Goal: Transaction & Acquisition: Purchase product/service

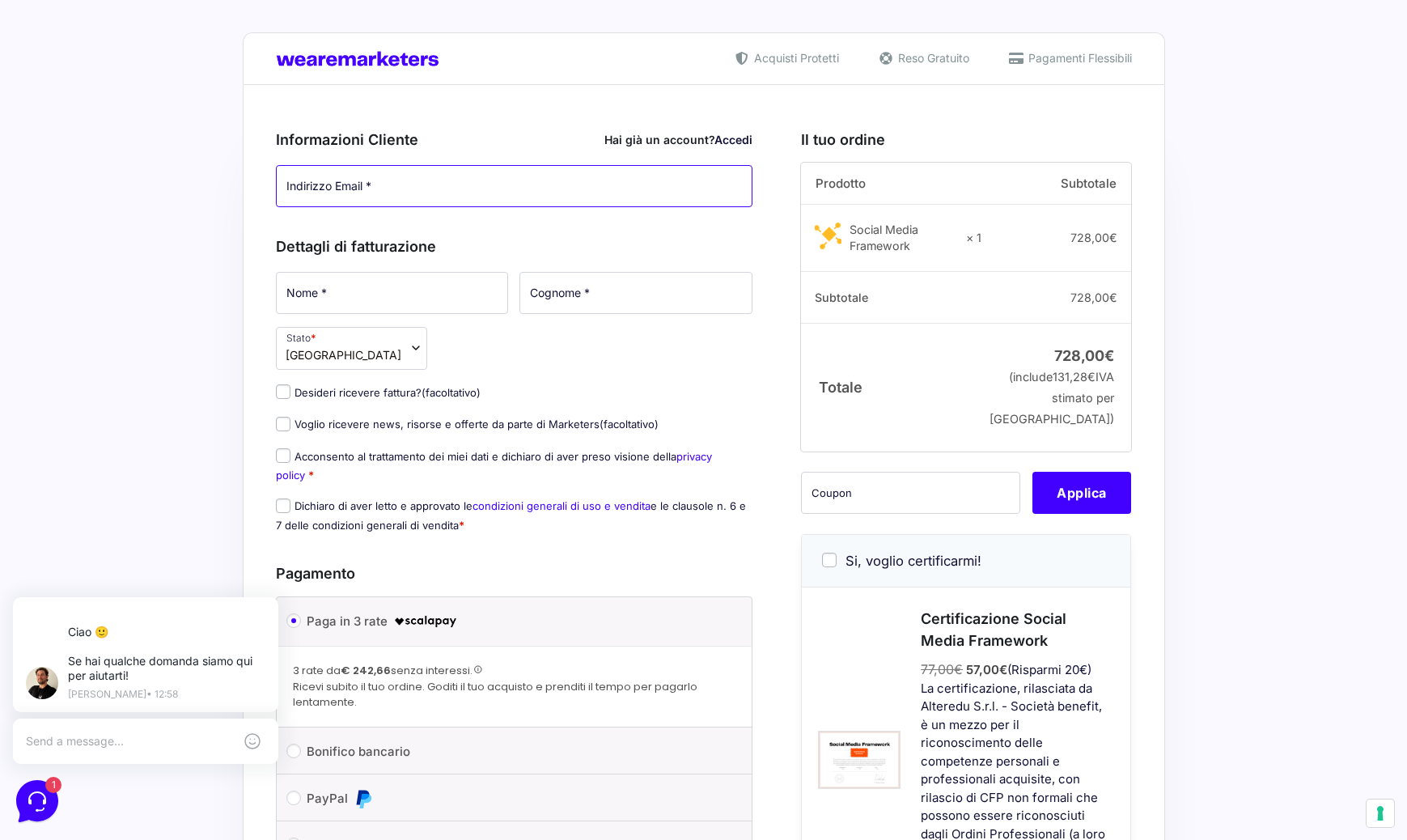
click at [425, 185] on input "Indirizzo Email *" at bounding box center [515, 186] width 478 height 42
type input "[EMAIL_ADDRESS][DOMAIN_NAME]"
type input "[PERSON_NAME]"
type input "Romano"
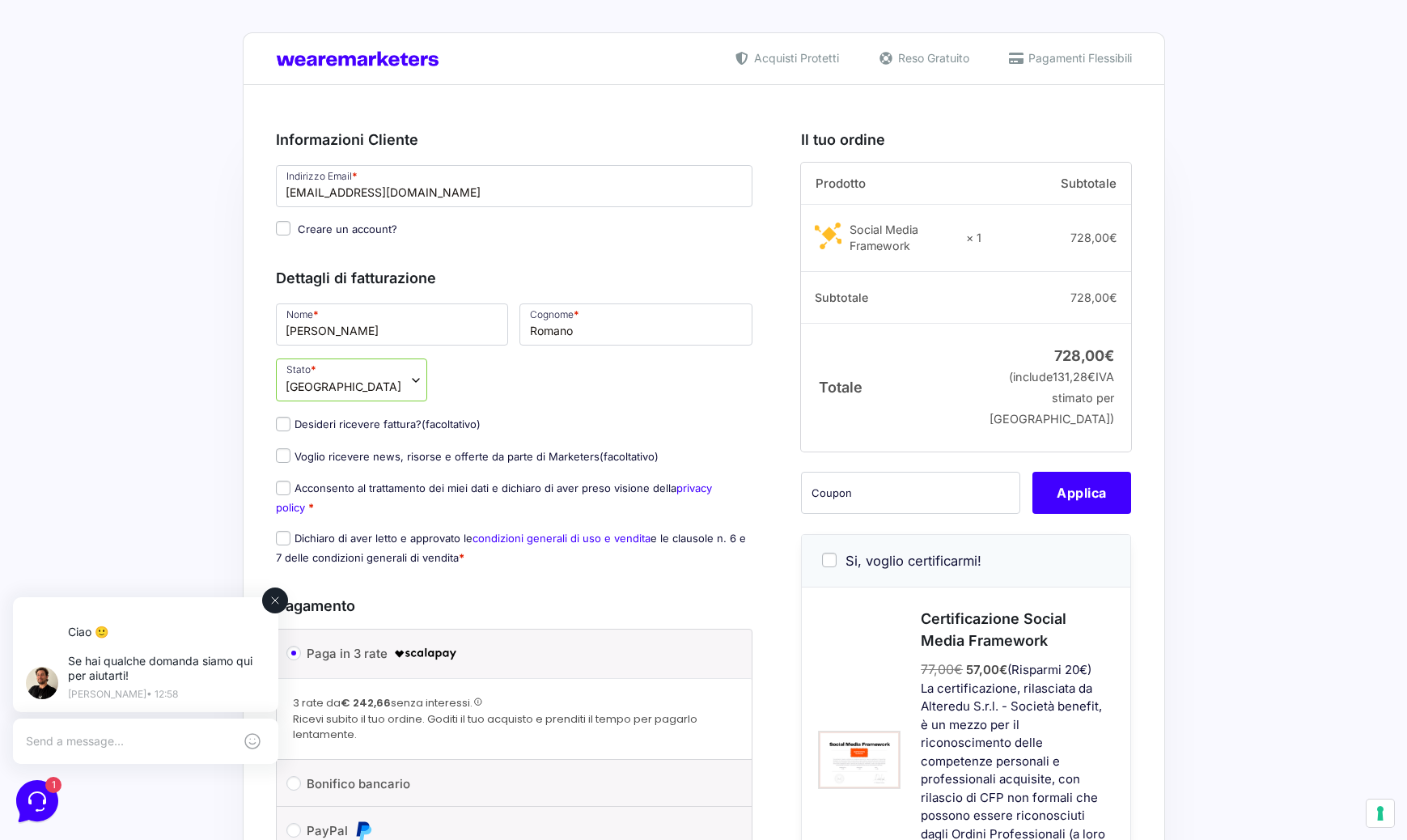
click at [278, 607] on button at bounding box center [275, 600] width 26 height 26
click at [291, 458] on label "Voglio ricevere news, risorse e offerte da parte di Marketers (facoltativo)" at bounding box center [467, 457] width 383 height 13
click at [290, 458] on input "Voglio ricevere news, risorse e offerte da parte di Marketers (facoltativo)" at bounding box center [283, 455] width 14 height 14
checkbox input "true"
click at [281, 494] on input "Acconsento al trattamento dei miei dati e dichiaro di aver preso visione della …" at bounding box center [283, 487] width 14 height 14
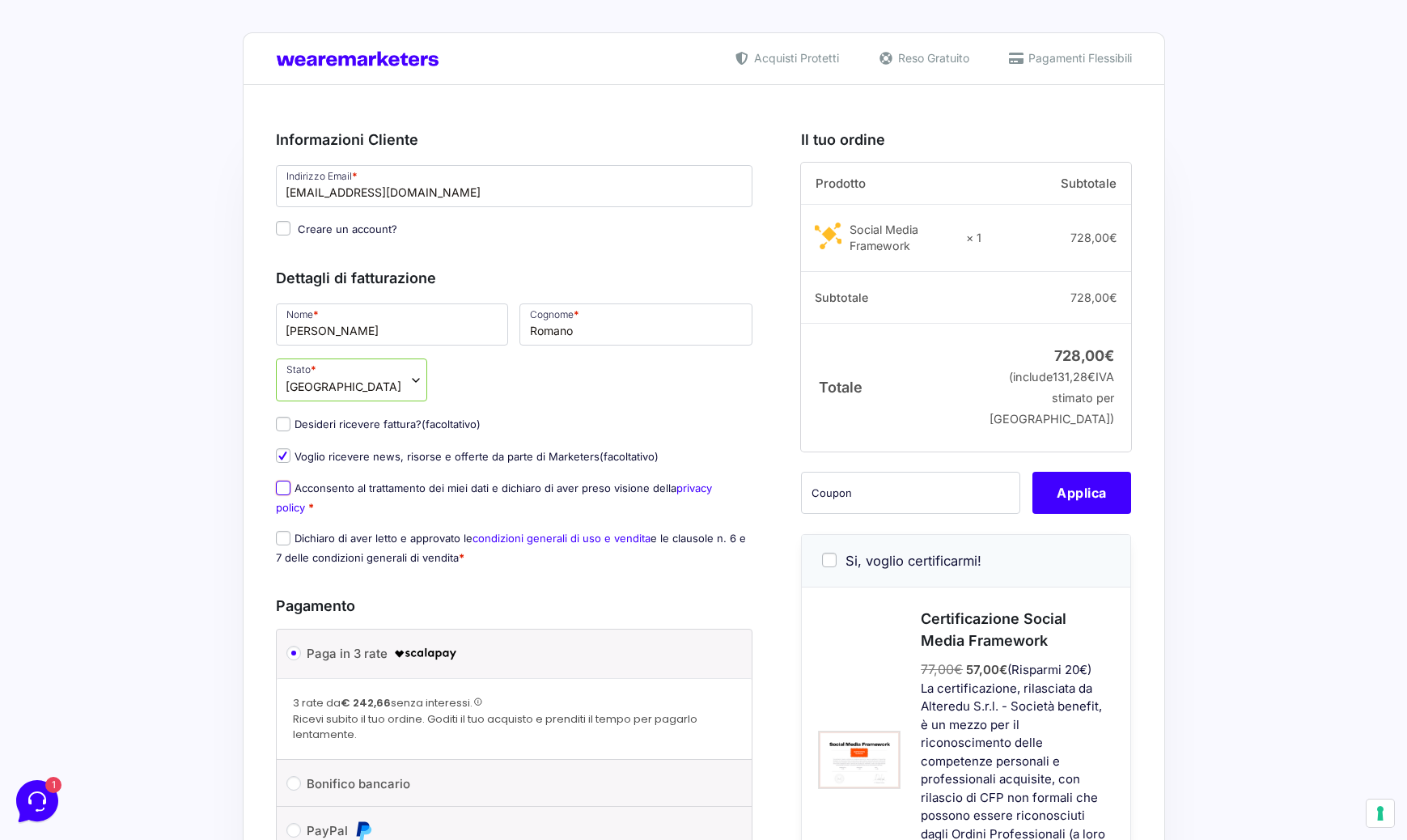
checkbox input "true"
click at [290, 545] on label "Dichiaro di aver letto e approvato le condizioni generali di uso e vendita e le…" at bounding box center [511, 547] width 470 height 31
click at [290, 545] on input "Dichiaro di aver letto e approvato le condizioni generali di uso e vendita e le…" at bounding box center [283, 538] width 14 height 14
checkbox input "true"
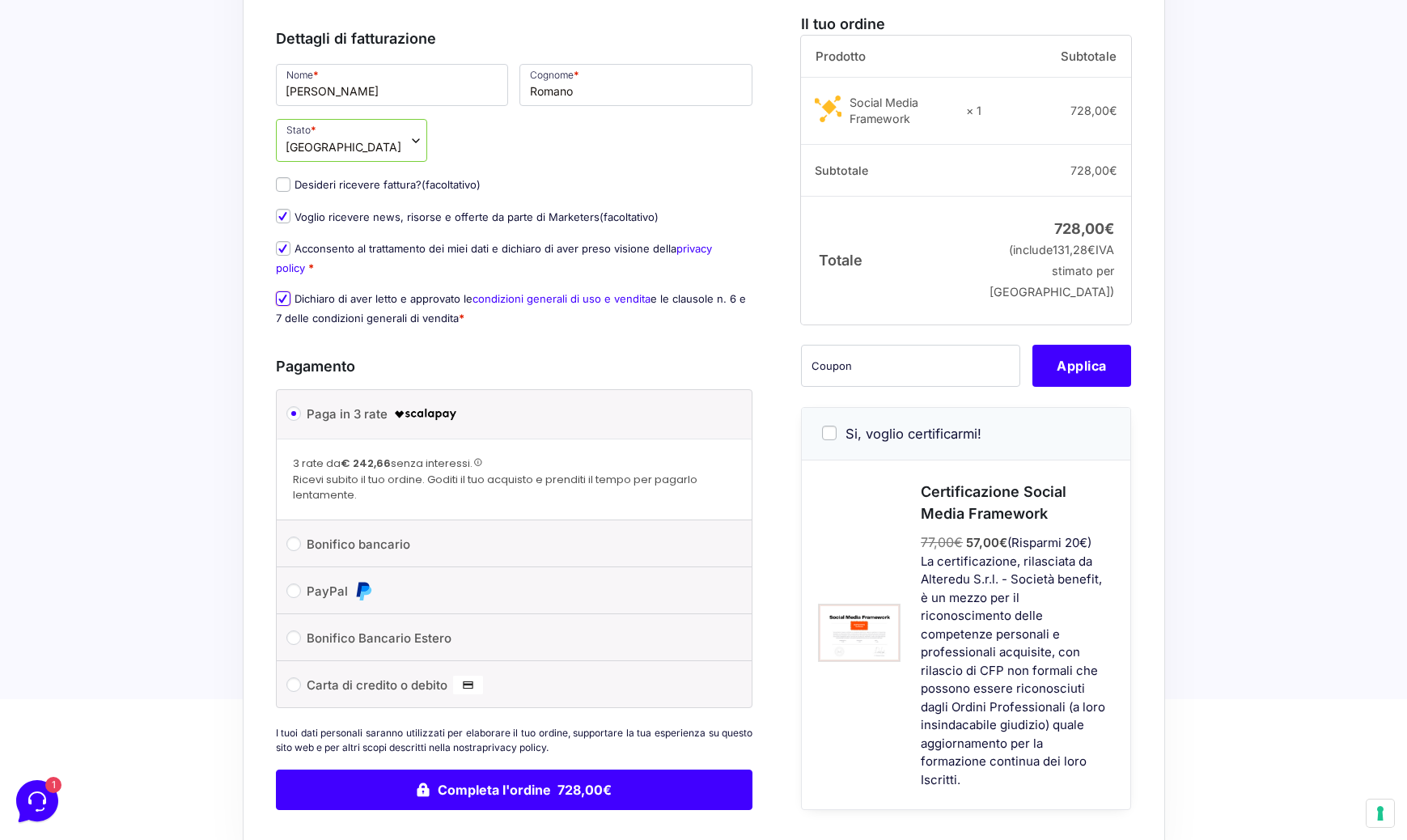
scroll to position [302, 0]
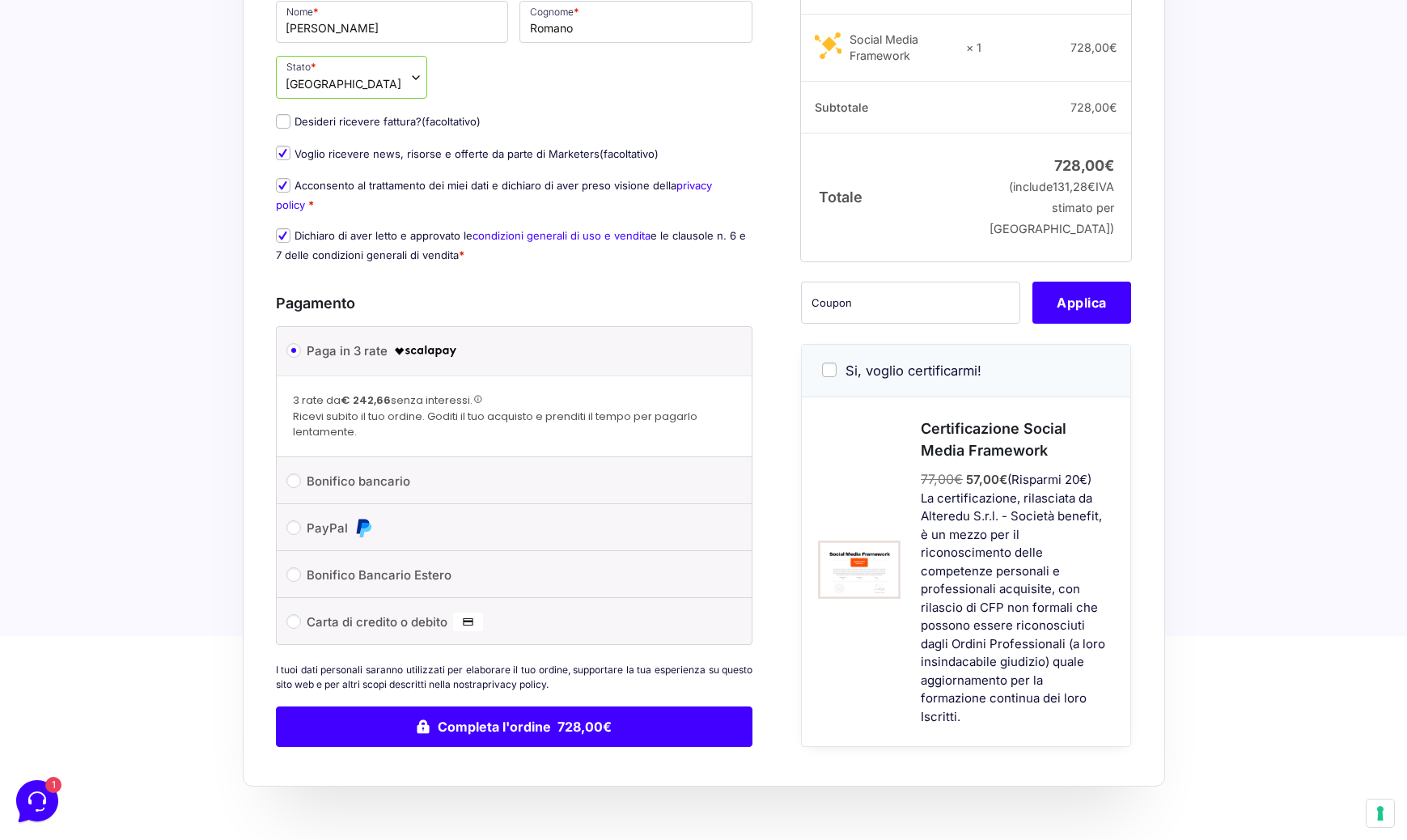
click at [834, 373] on input "Si, voglio certificarmi!" at bounding box center [829, 369] width 14 height 14
checkbox input "true"
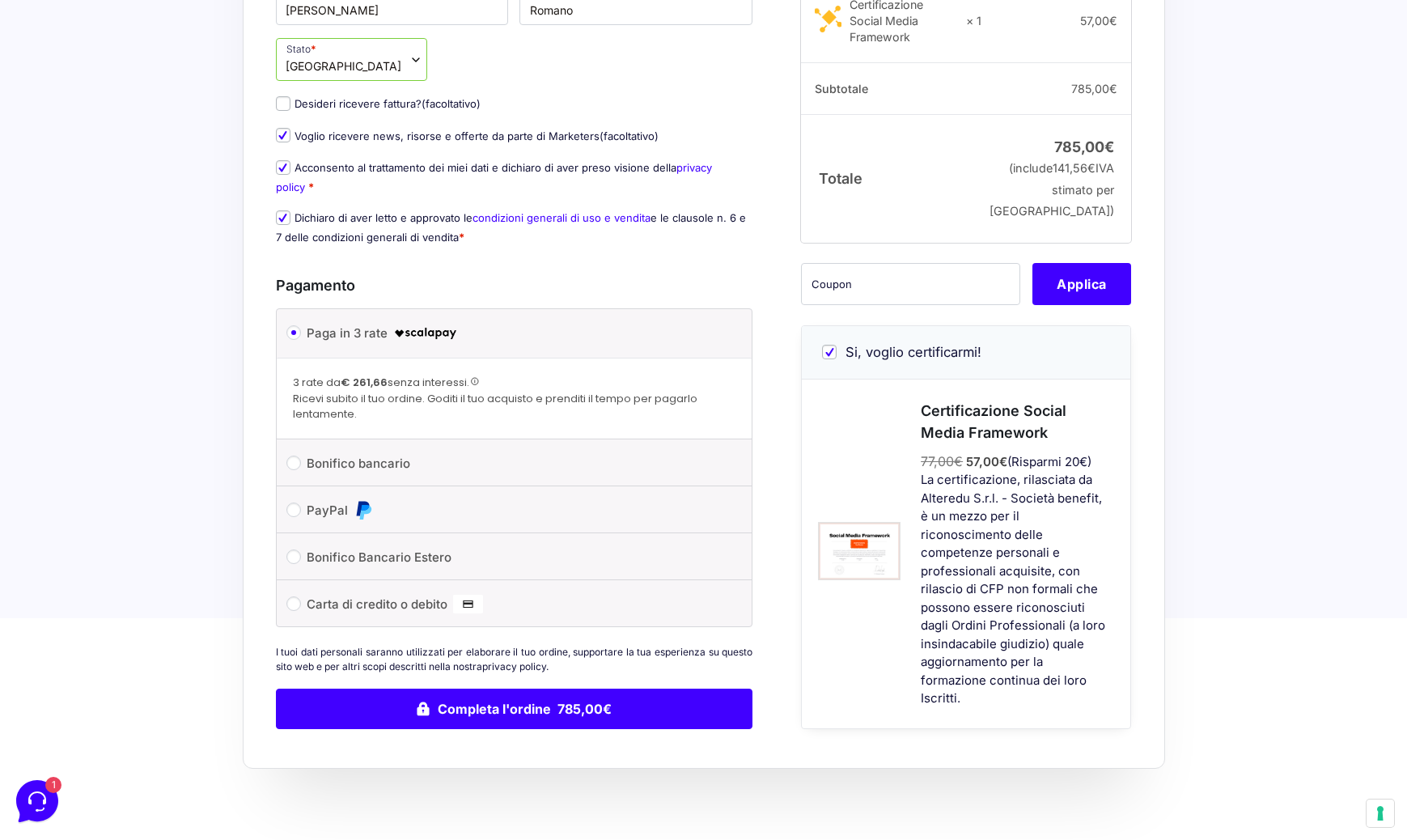
scroll to position [387, 0]
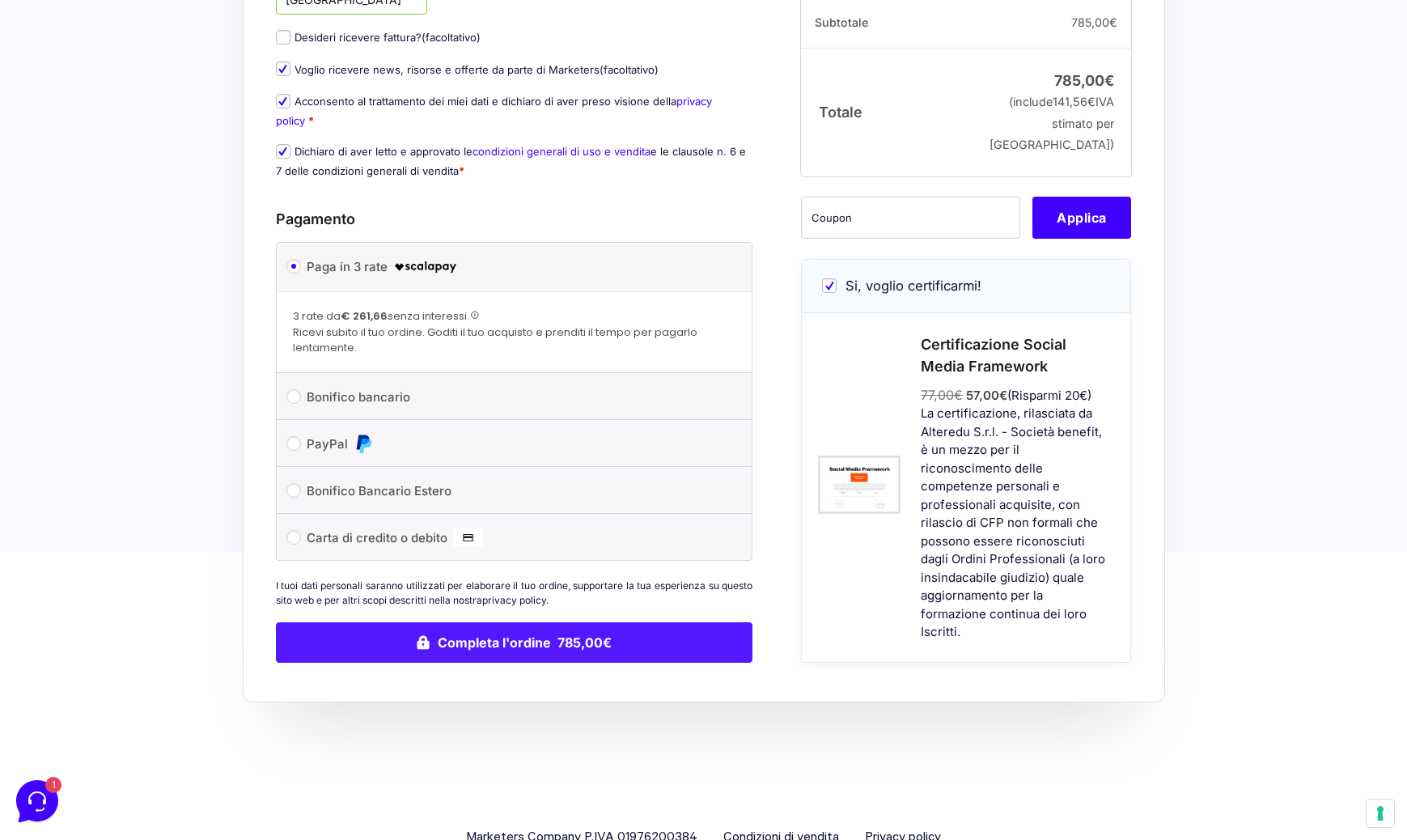
click at [443, 642] on button "Completa l'ordine 785,00€" at bounding box center [515, 642] width 478 height 41
